Goal: Task Accomplishment & Management: Manage account settings

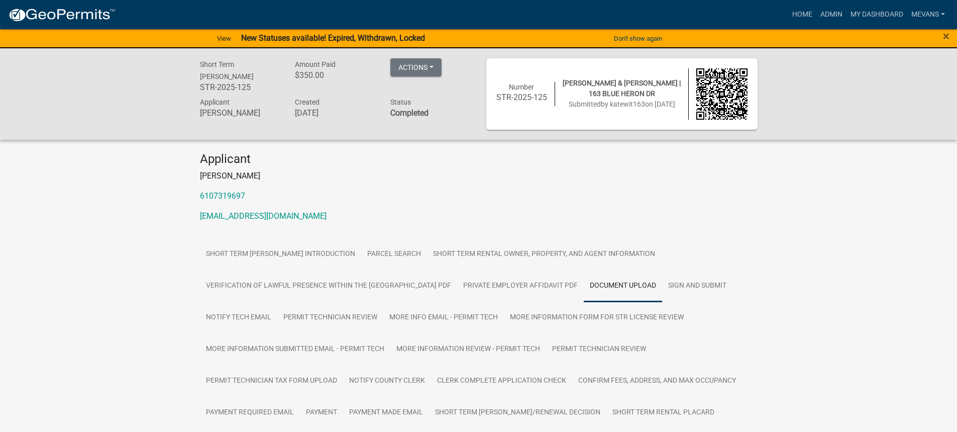
scroll to position [352, 0]
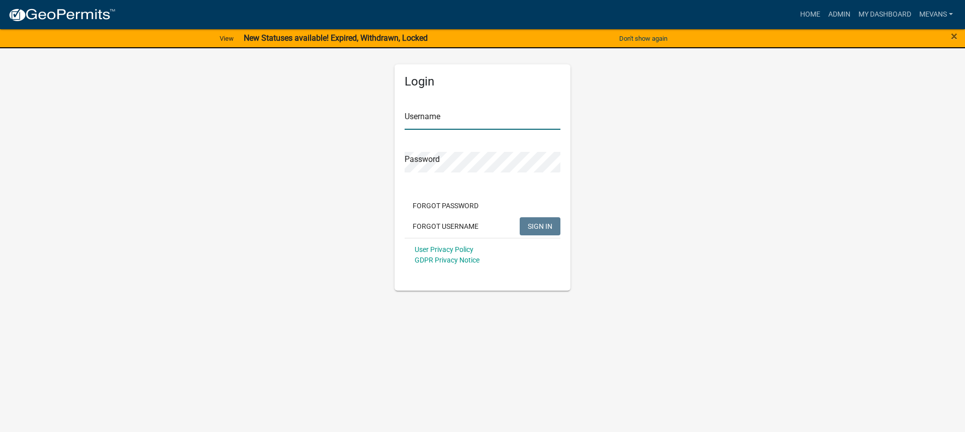
type input "Mevans"
click at [560, 226] on button "SIGN IN" at bounding box center [539, 226] width 41 height 18
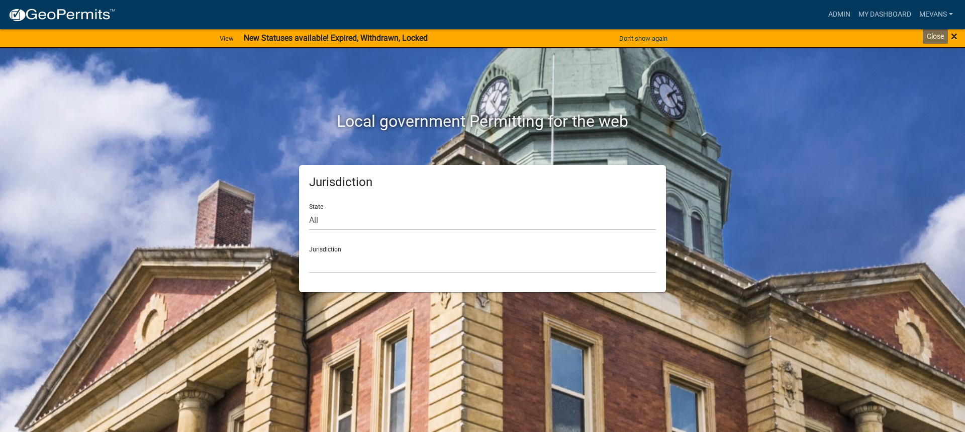
click at [956, 33] on span "×" at bounding box center [953, 36] width 7 height 14
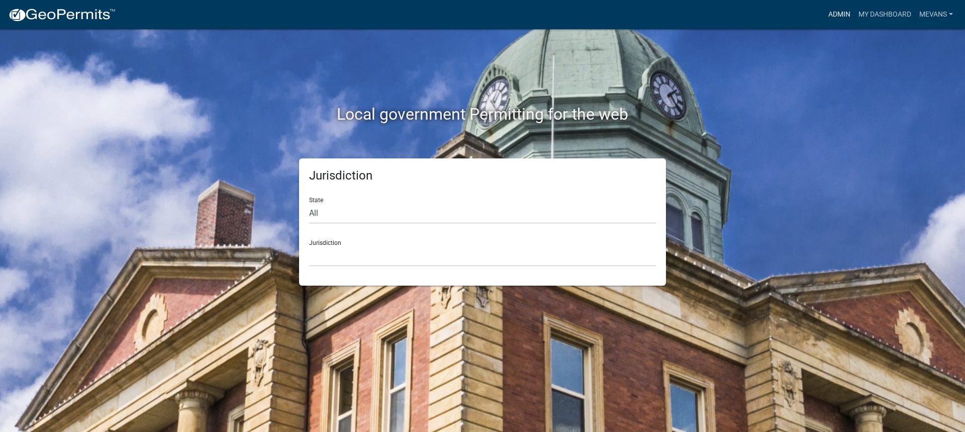
click at [839, 10] on link "Admin" at bounding box center [839, 14] width 30 height 19
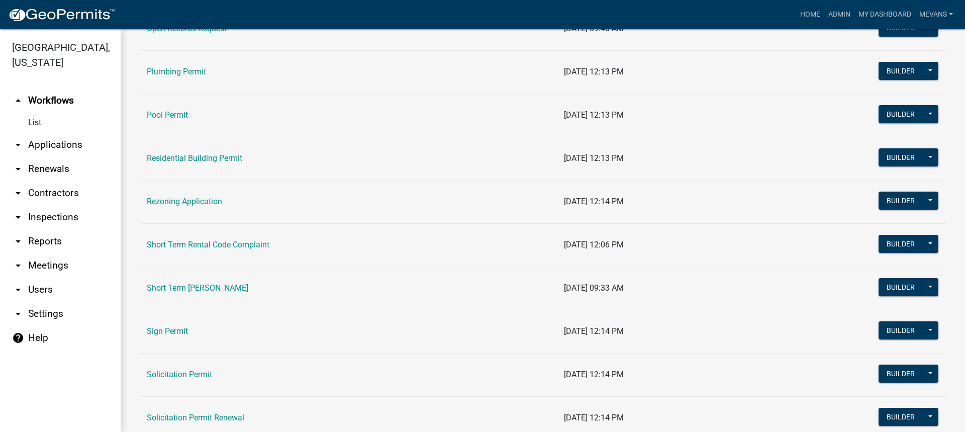
scroll to position [1155, 0]
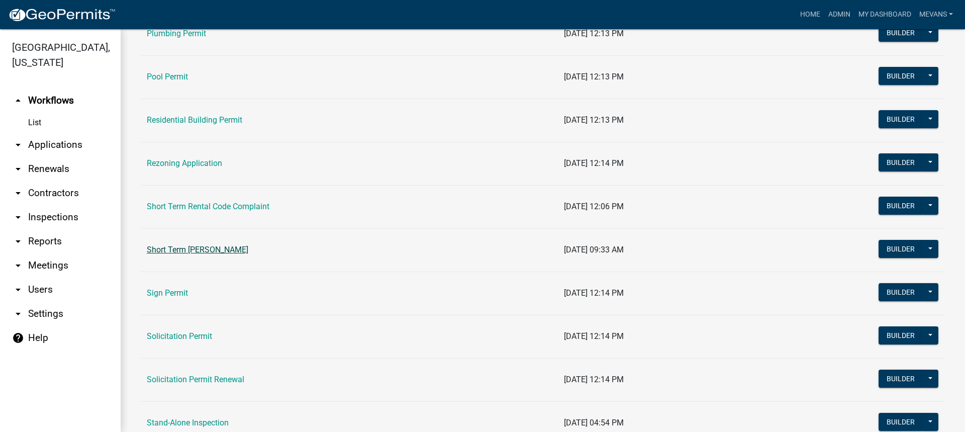
click at [214, 247] on link "Short Term [PERSON_NAME]" at bounding box center [197, 250] width 101 height 10
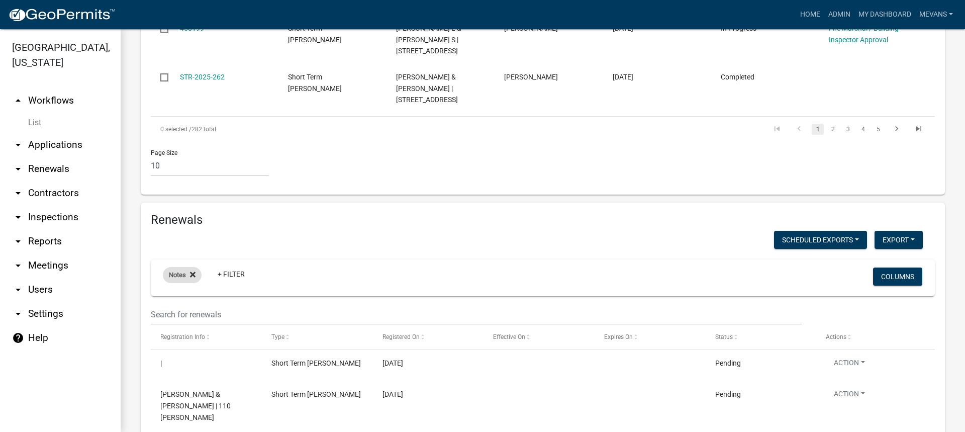
scroll to position [854, 0]
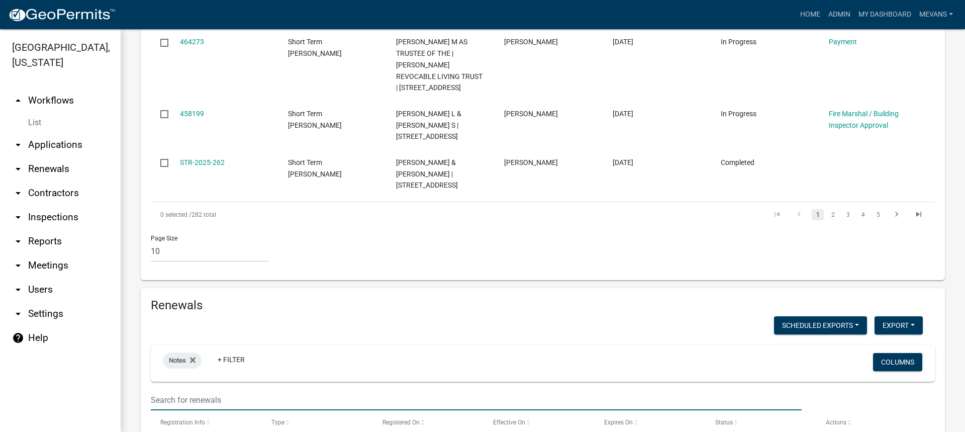
click at [183, 389] on input "text" at bounding box center [476, 399] width 651 height 21
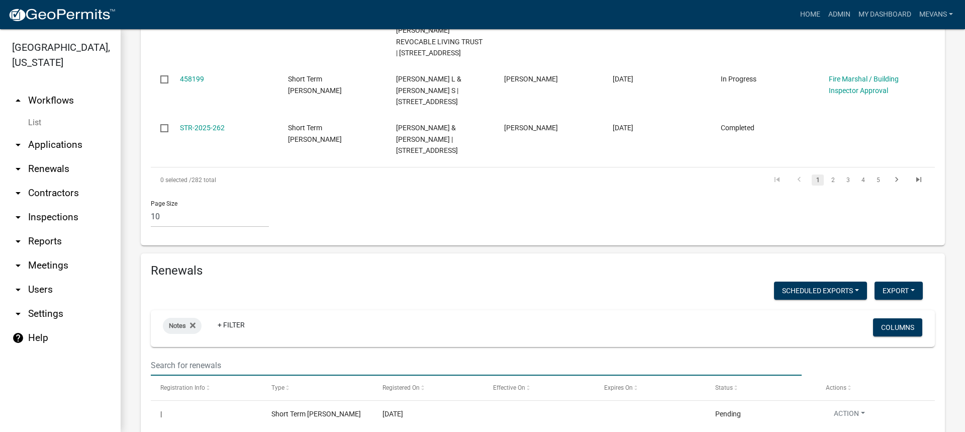
scroll to position [904, 0]
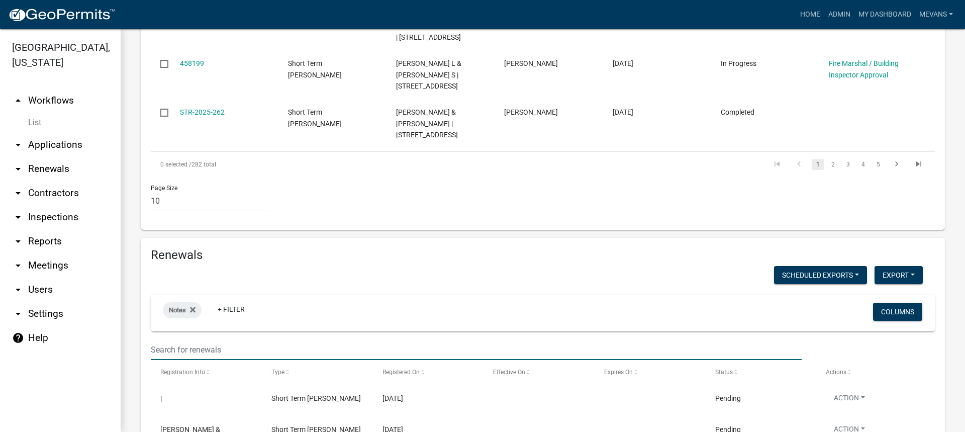
click at [128, 264] on div "Short Term [PERSON_NAME] Apply for a Short Term Rental license in [GEOGRAPHIC_D…" at bounding box center [543, 43] width 844 height 1837
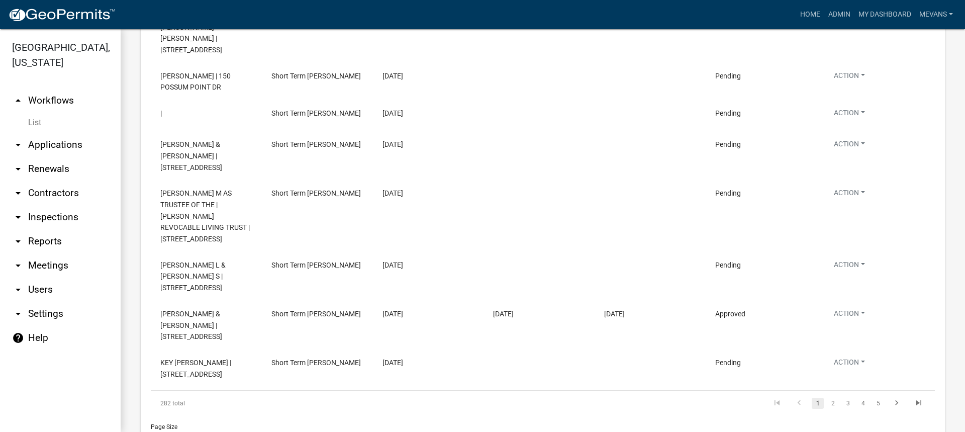
scroll to position [976, 0]
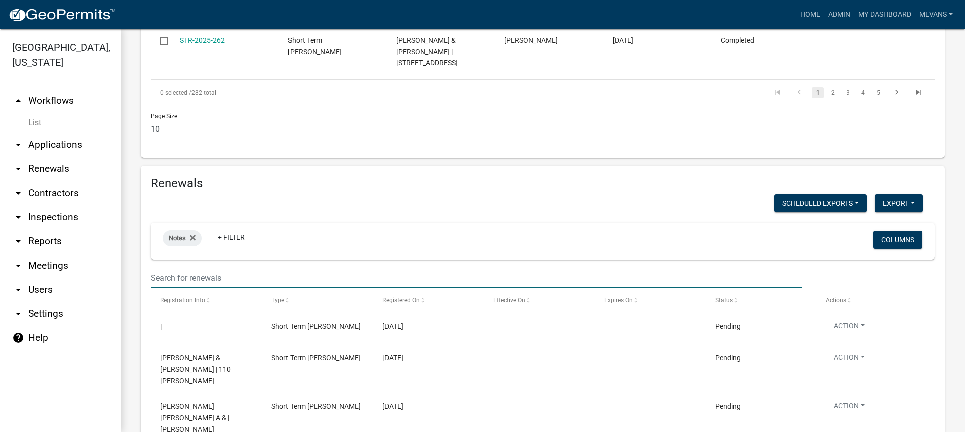
click at [179, 267] on input "text" at bounding box center [476, 277] width 651 height 21
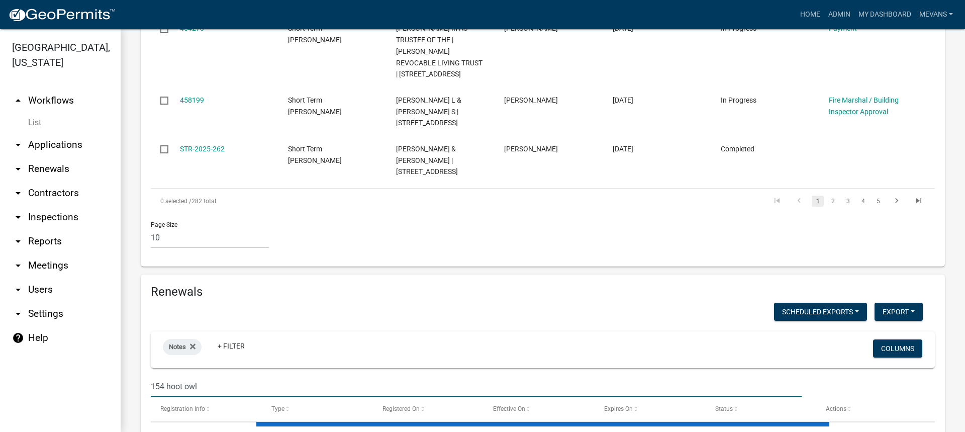
scroll to position [893, 0]
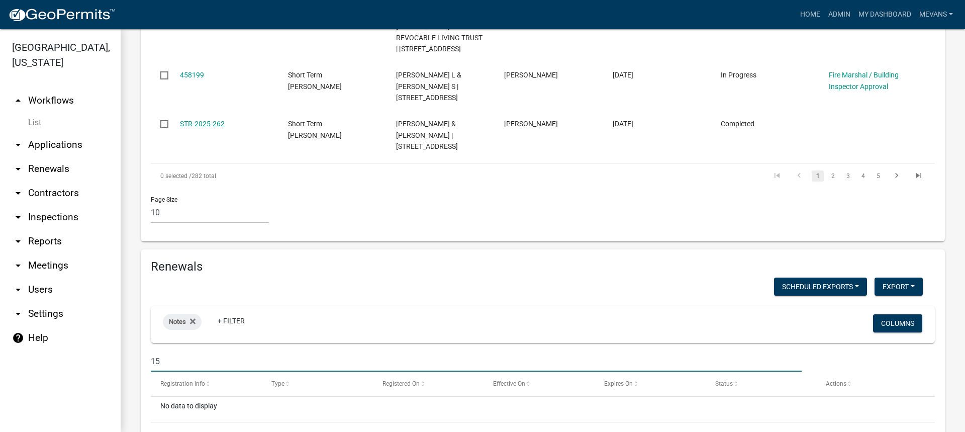
type input "1"
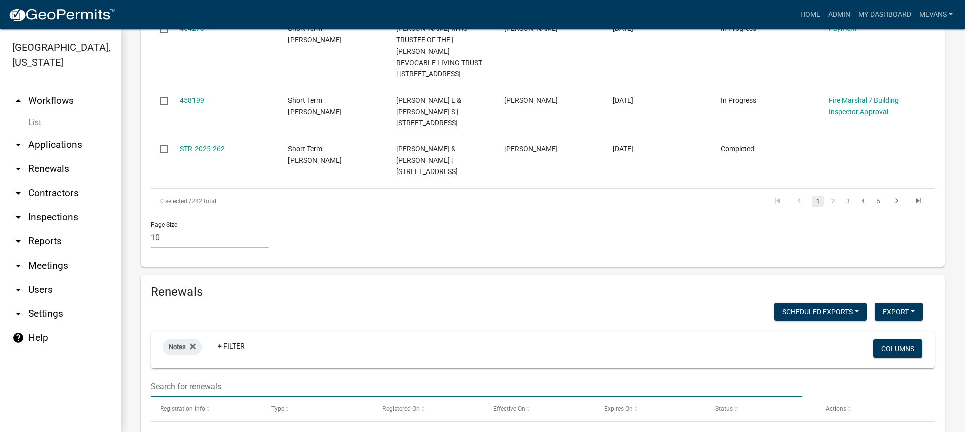
scroll to position [976, 0]
